Goal: Transaction & Acquisition: Book appointment/travel/reservation

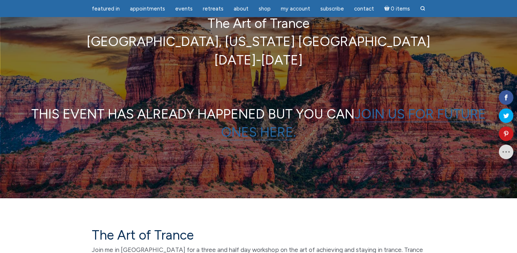
scroll to position [85, 0]
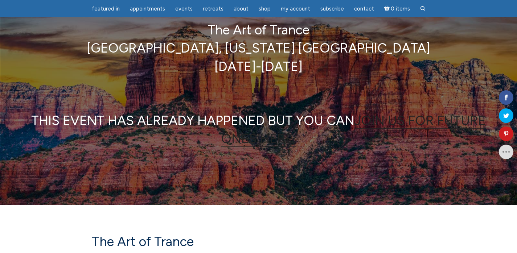
click at [280, 141] on link "JOIN US FOR FUTURE ONES HERE." at bounding box center [353, 130] width 265 height 34
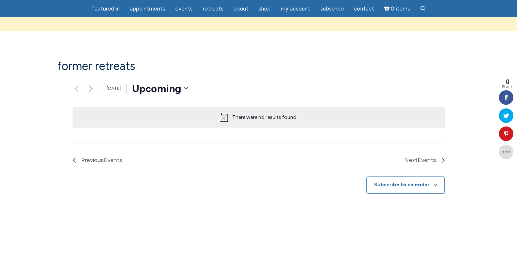
scroll to position [434, 0]
click at [433, 155] on span "Next Events" at bounding box center [421, 159] width 32 height 9
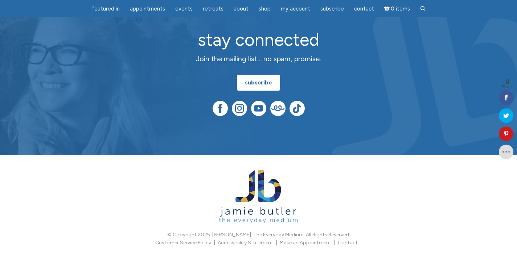
scroll to position [803, 0]
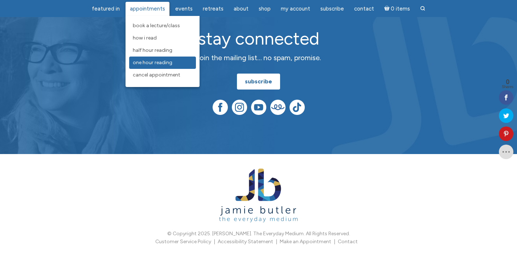
click at [145, 68] on link "One Hour Reading" at bounding box center [162, 63] width 67 height 12
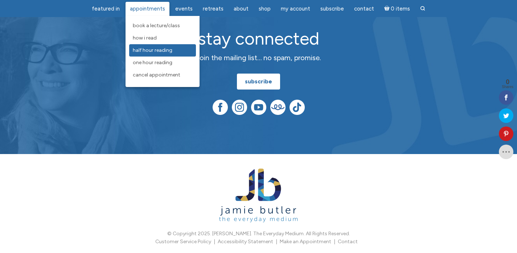
click at [143, 50] on span "Half Hour Reading" at bounding box center [153, 50] width 40 height 6
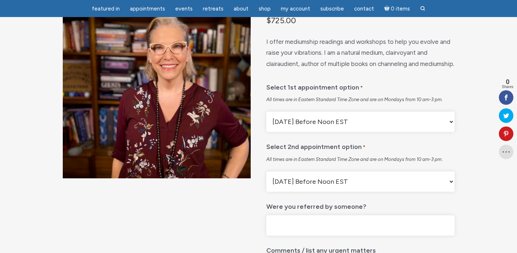
scroll to position [82, 0]
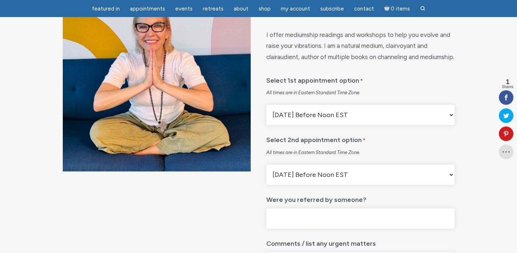
scroll to position [89, 0]
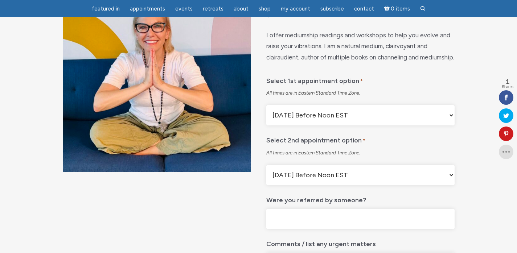
click at [326, 126] on select "Monday Before Noon EST Monday After Noon EST First Available Appointment" at bounding box center [361, 115] width 188 height 20
select select "First Available Appointment"
